Goal: Find specific page/section: Find specific page/section

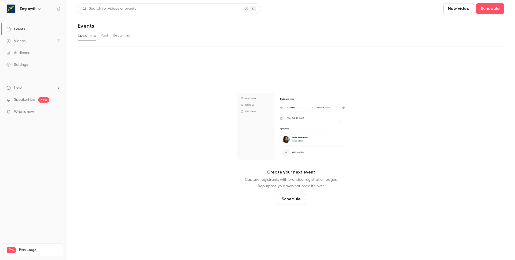
click at [105, 36] on button "Past" at bounding box center [105, 35] width 8 height 9
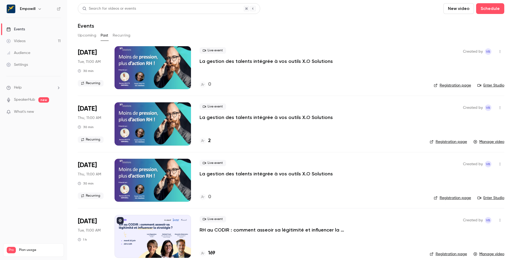
click at [37, 10] on button "button" at bounding box center [39, 9] width 6 height 6
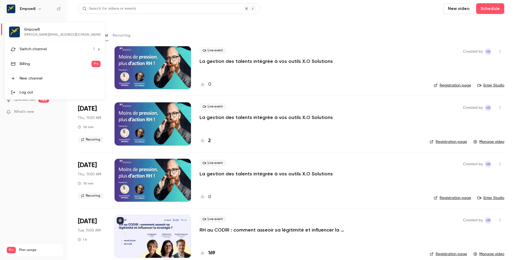
click at [37, 52] on li "Switch channel 3" at bounding box center [55, 49] width 100 height 14
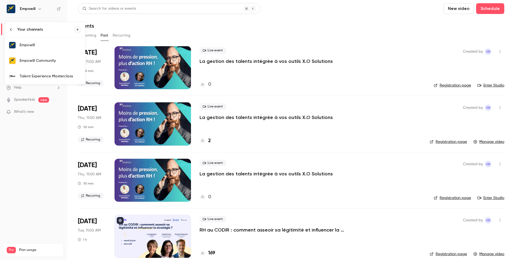
click at [45, 57] on link "Empowill Community" at bounding box center [45, 61] width 80 height 16
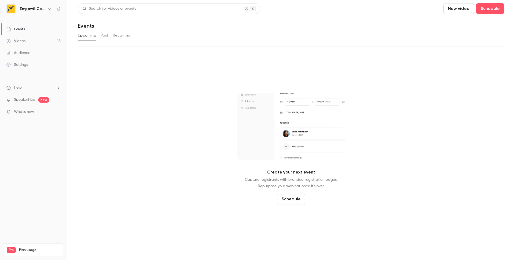
click at [107, 34] on button "Past" at bounding box center [105, 35] width 8 height 9
click at [108, 35] on button "Past" at bounding box center [105, 35] width 8 height 9
